Goal: Information Seeking & Learning: Learn about a topic

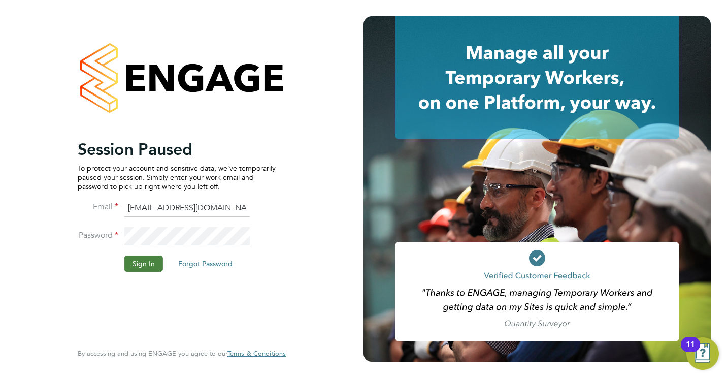
click at [139, 271] on button "Sign In" at bounding box center [143, 263] width 39 height 16
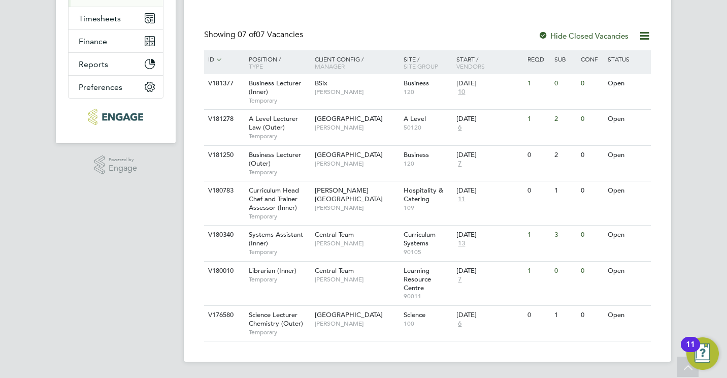
scroll to position [172, 0]
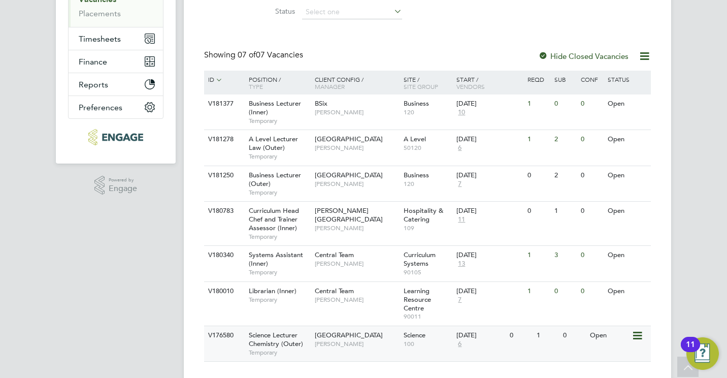
click at [286, 331] on span "Science Lecturer Chemistry (Outer)" at bounding box center [276, 339] width 54 height 17
click at [307, 97] on div "Business Lecturer (Inner) Temporary" at bounding box center [276, 111] width 71 height 35
drag, startPoint x: 419, startPoint y: 175, endPoint x: 247, endPoint y: 174, distance: 171.7
click at [247, 174] on div "V181250 Business Lecturer (Outer) Temporary Epping Forest Campus Shabnam Shahee…" at bounding box center [427, 184] width 447 height 36
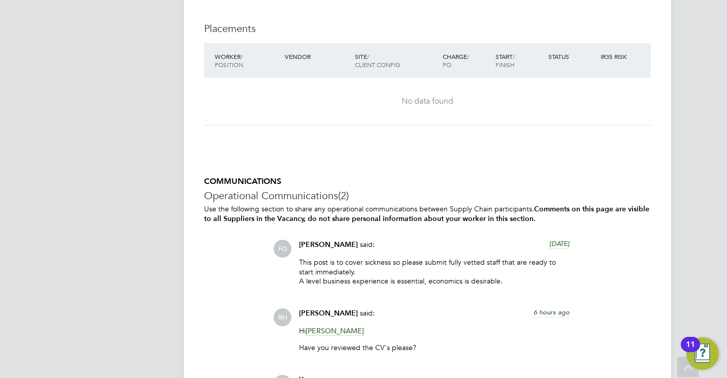
scroll to position [1422, 0]
